Goal: Task Accomplishment & Management: Complete application form

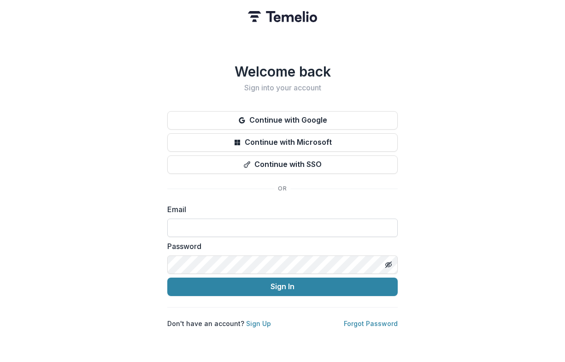
click at [265, 226] on input at bounding box center [282, 227] width 230 height 18
type input "**********"
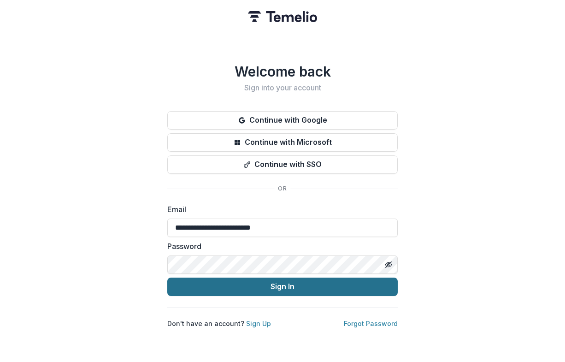
click at [277, 283] on button "Sign In" at bounding box center [282, 286] width 230 height 18
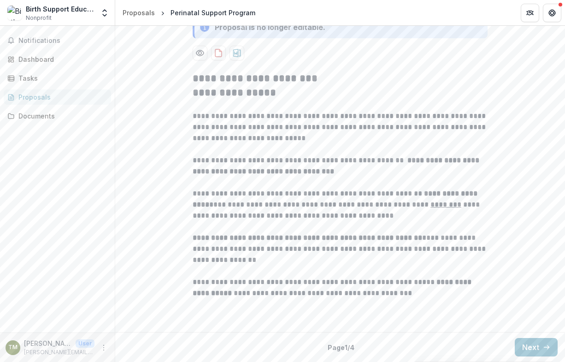
scroll to position [235, 0]
click at [530, 346] on button "Next" at bounding box center [536, 347] width 43 height 18
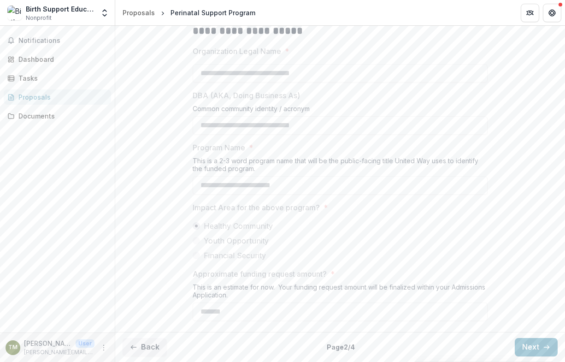
scroll to position [282, 0]
click at [533, 344] on button "Next" at bounding box center [536, 347] width 43 height 18
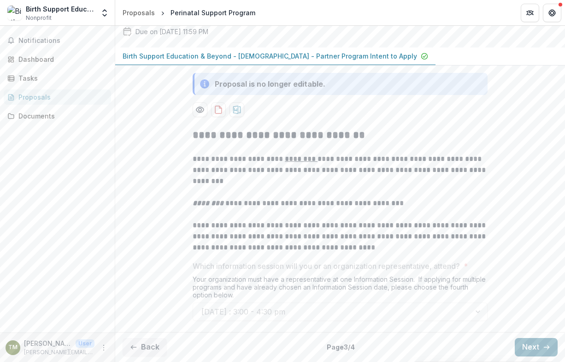
scroll to position [177, 0]
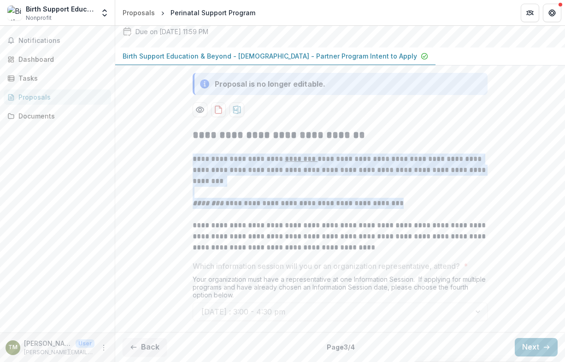
drag, startPoint x: 191, startPoint y: 159, endPoint x: 408, endPoint y: 200, distance: 220.6
click at [408, 200] on div "**********" at bounding box center [340, 190] width 295 height 125
copy div "**********"
click at [527, 345] on button "Next" at bounding box center [536, 347] width 43 height 18
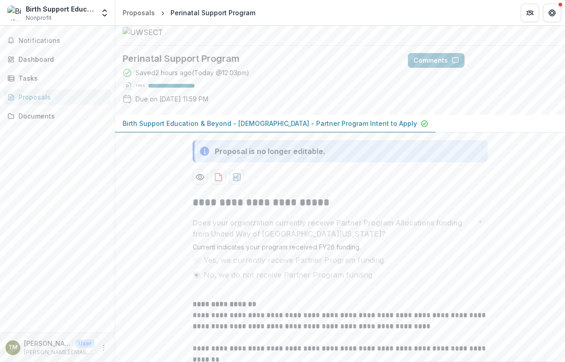
scroll to position [0, 0]
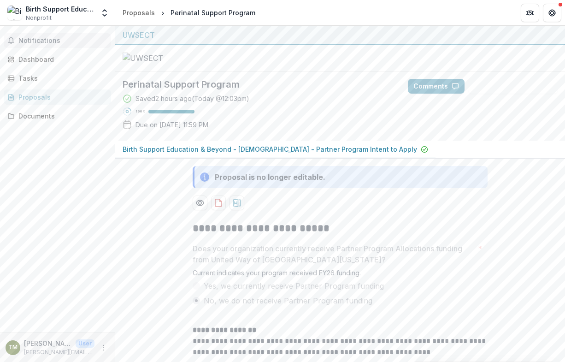
click at [36, 39] on span "Notifications" at bounding box center [62, 41] width 89 height 8
click at [38, 177] on div "Notifications Unread 0 Archived You don't have any unread notifications We'll n…" at bounding box center [57, 179] width 115 height 306
click at [34, 77] on div "Tasks" at bounding box center [60, 78] width 85 height 10
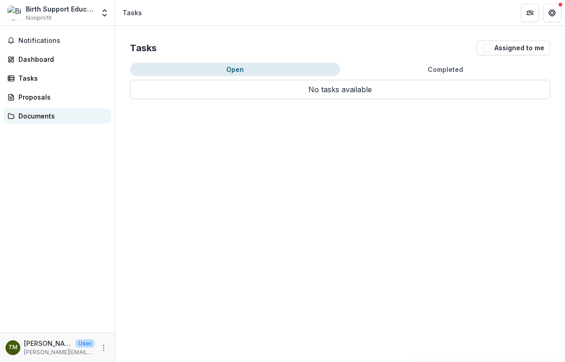
click at [33, 116] on div "Documents" at bounding box center [60, 116] width 85 height 10
